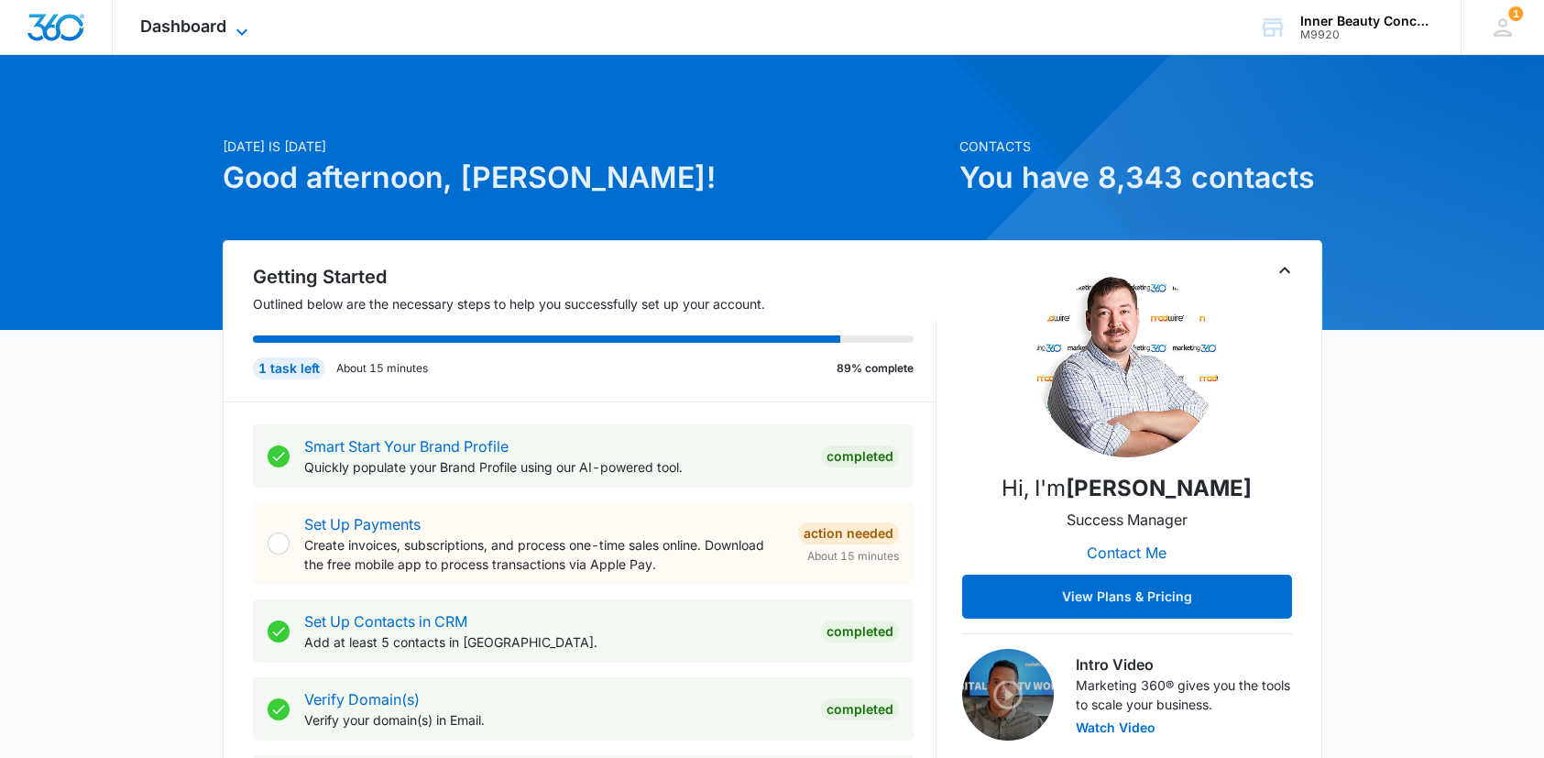
click at [239, 25] on icon at bounding box center [242, 32] width 22 height 22
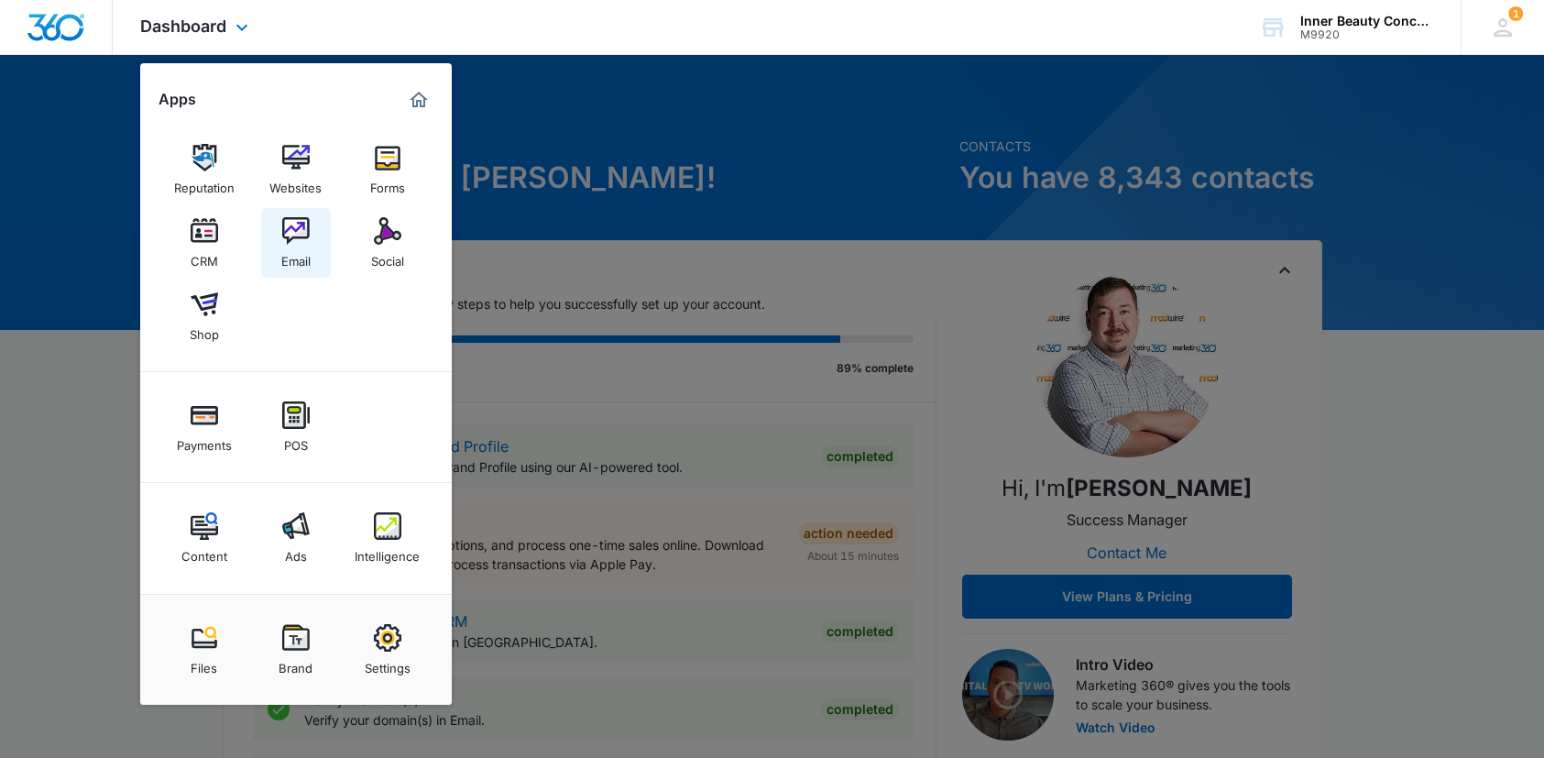
click at [300, 246] on div "Email" at bounding box center [295, 257] width 29 height 24
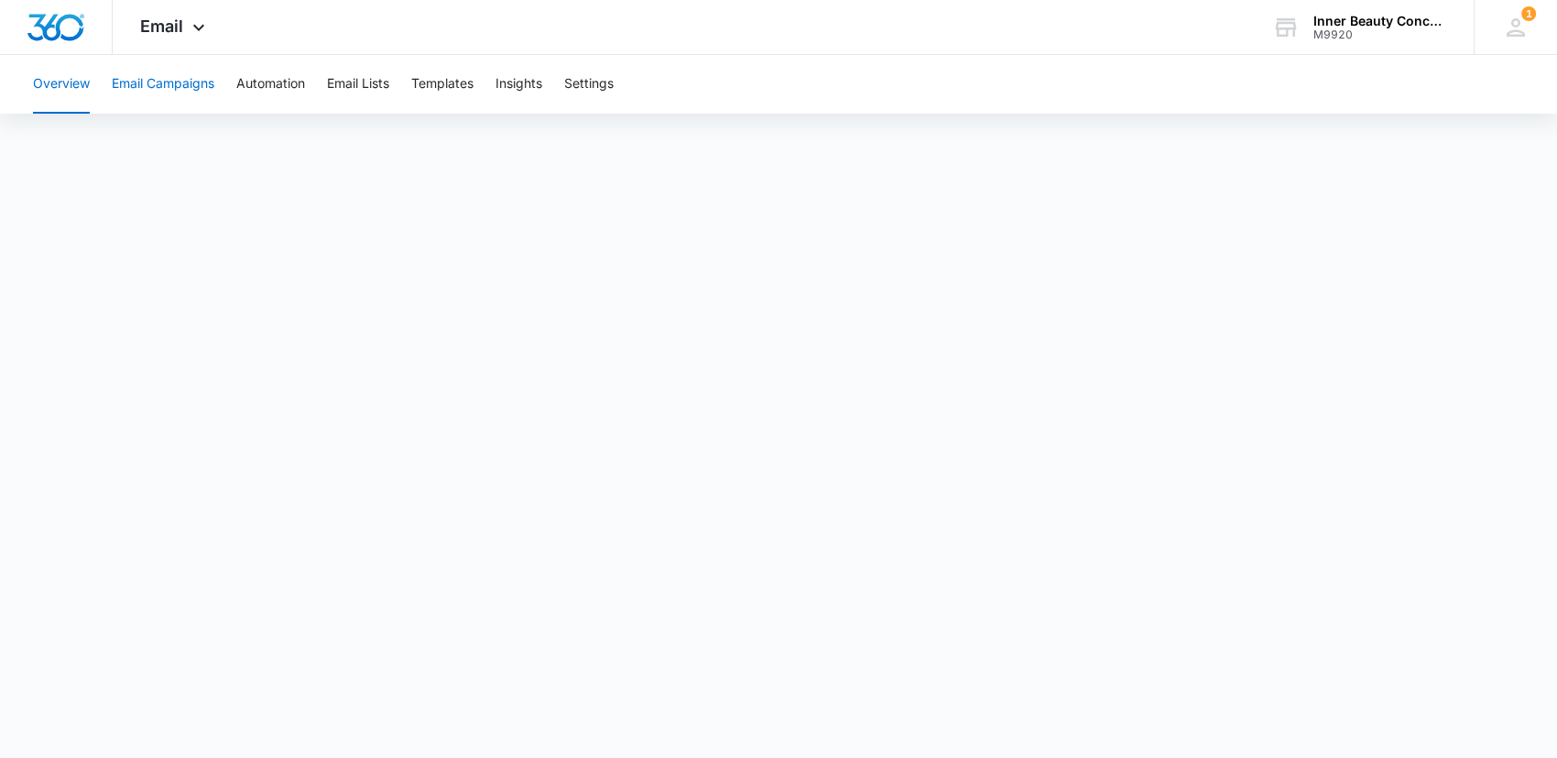
click at [207, 81] on button "Email Campaigns" at bounding box center [163, 84] width 103 height 59
